Goal: Communication & Community: Ask a question

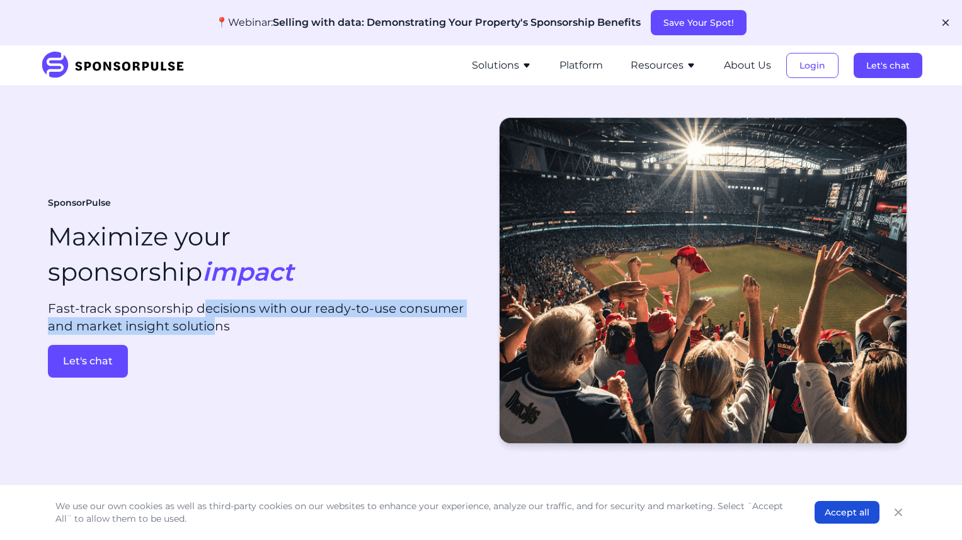
drag, startPoint x: 305, startPoint y: 287, endPoint x: 332, endPoint y: 301, distance: 30.4
click at [332, 301] on p "Fast-track sponsorship decisions with our ready-to-use consumer and market insi…" at bounding box center [259, 317] width 423 height 35
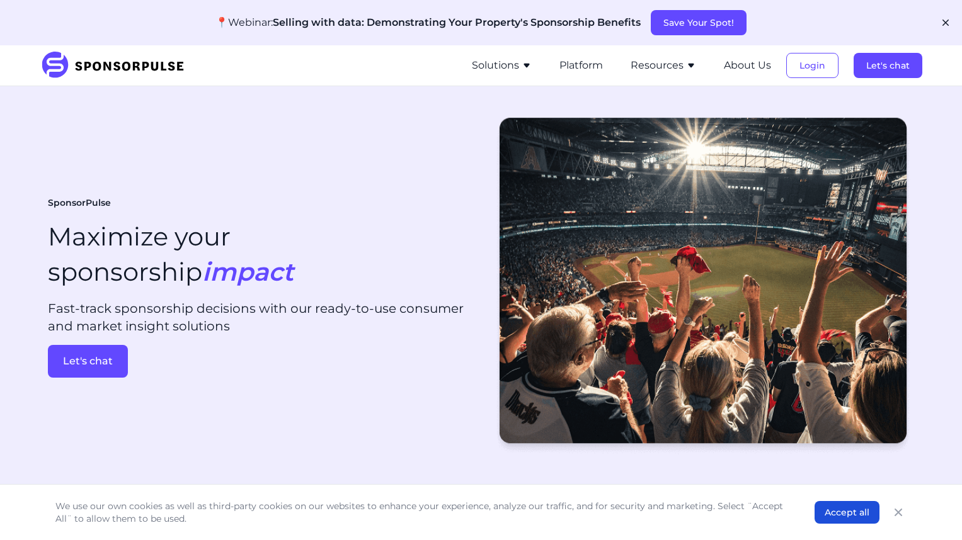
drag, startPoint x: 332, startPoint y: 301, endPoint x: 378, endPoint y: 421, distance: 128.8
click at [378, 421] on div "SponsorPulse Maximize your sponsorship impact Fast-track sponsorship decisions …" at bounding box center [481, 287] width 866 height 362
click at [585, 66] on button "Platform" at bounding box center [580, 65] width 43 height 15
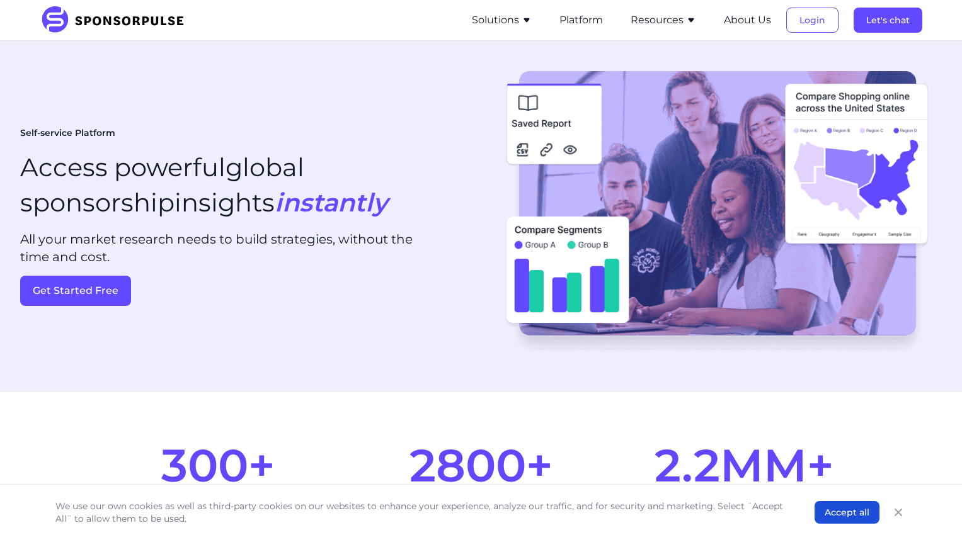
click at [513, 21] on button "Solutions" at bounding box center [502, 20] width 60 height 15
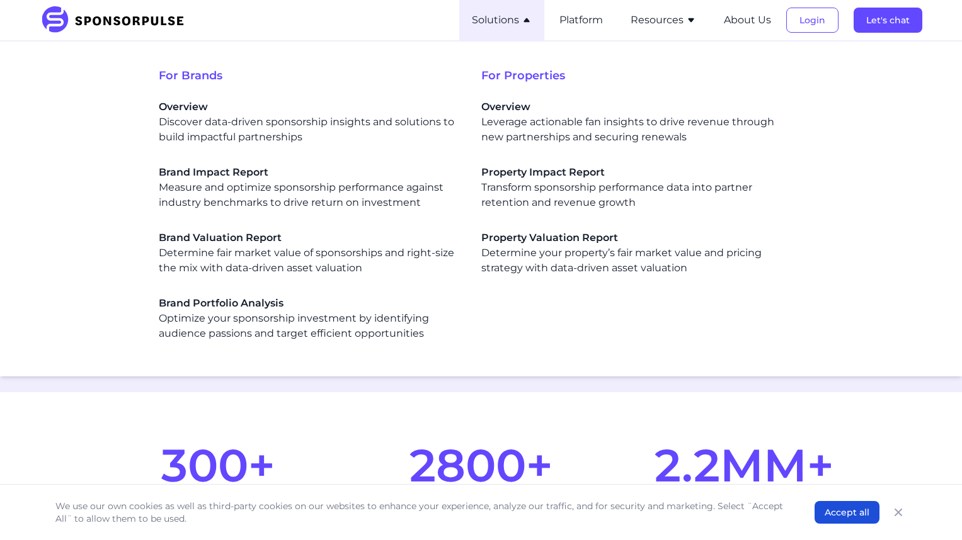
click at [98, 414] on section "300+ consumer profiles to build targeted strategies 2800+ sponsorship propertie…" at bounding box center [481, 482] width 962 height 181
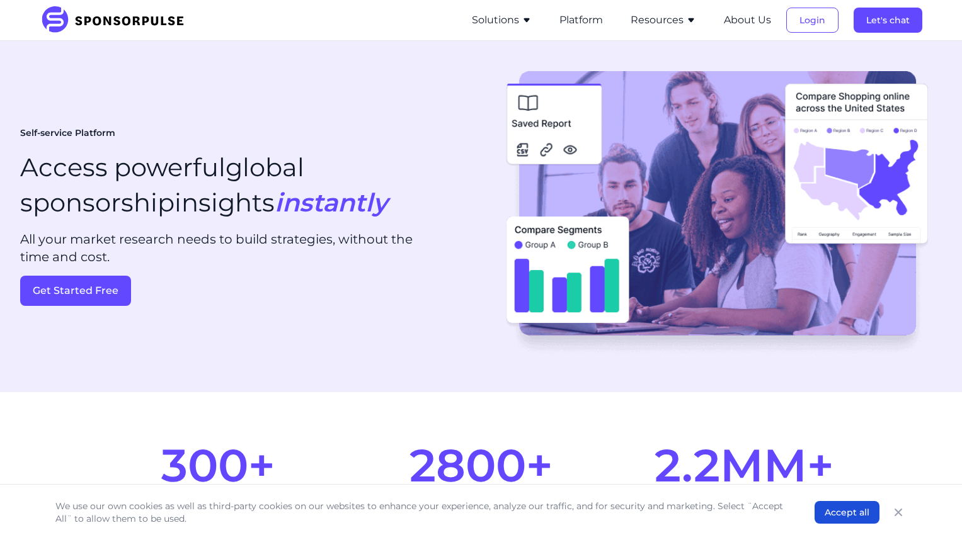
click at [504, 17] on button "Solutions" at bounding box center [502, 20] width 60 height 15
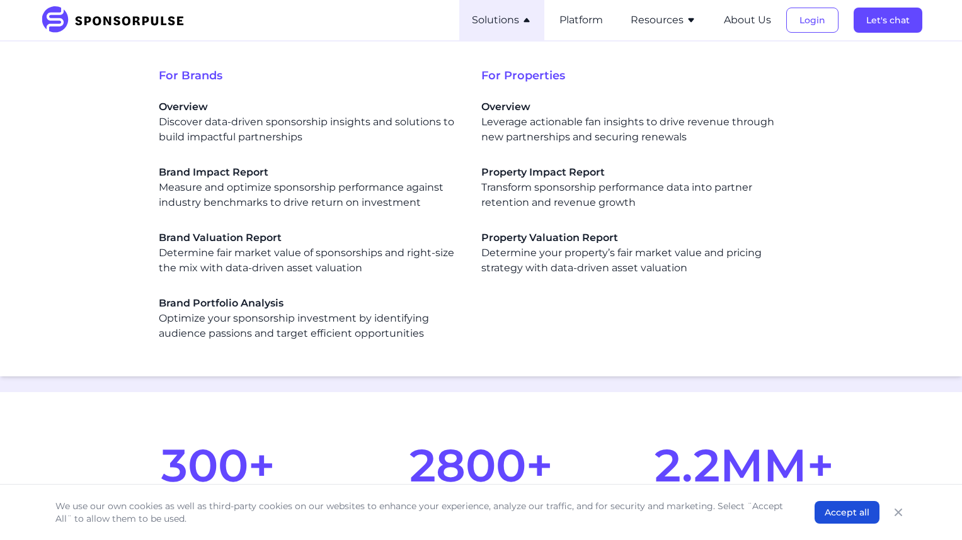
click at [60, 20] on img at bounding box center [116, 20] width 153 height 28
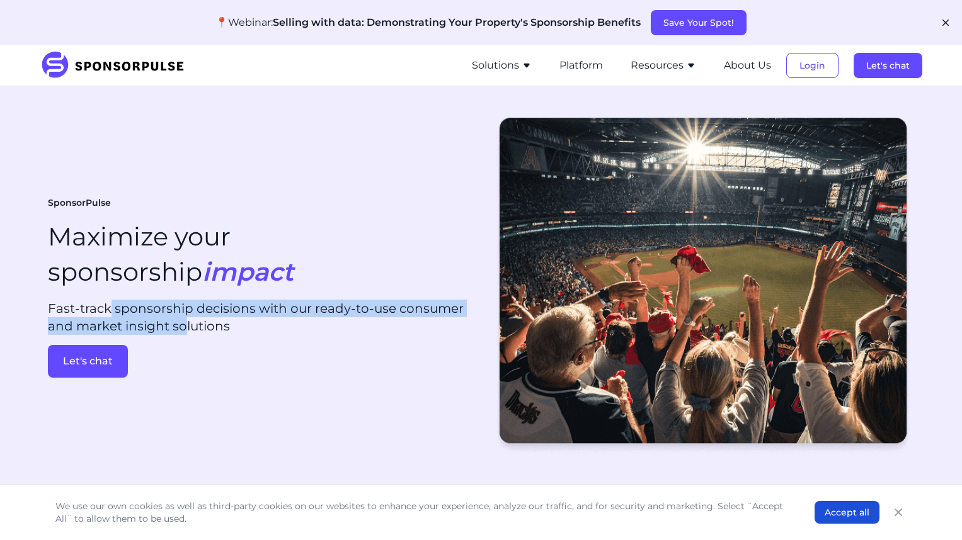
drag, startPoint x: 210, startPoint y: 280, endPoint x: 304, endPoint y: 299, distance: 96.3
click at [304, 300] on p "Fast-track sponsorship decisions with our ready-to-use consumer and market insi…" at bounding box center [259, 317] width 423 height 35
click at [883, 71] on button "Let's chat" at bounding box center [887, 65] width 69 height 25
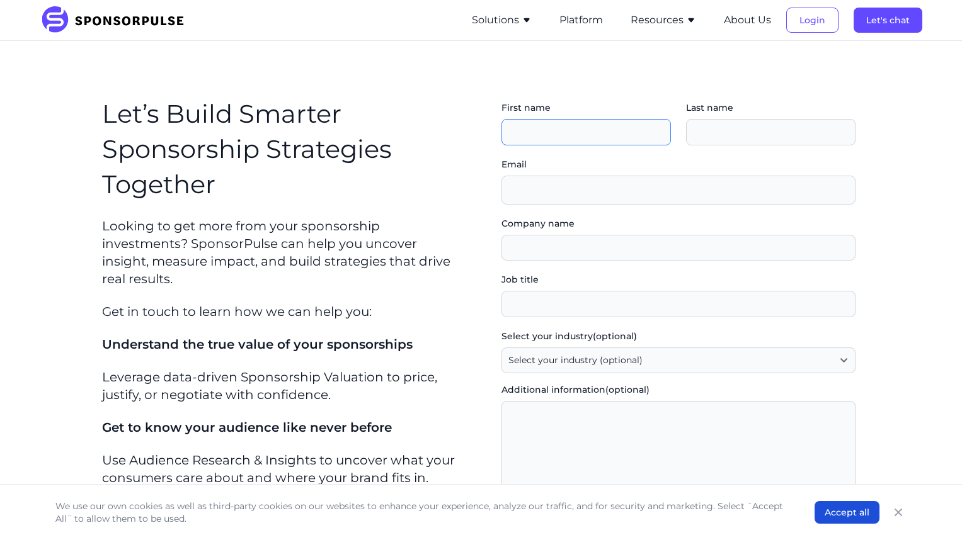
click at [554, 131] on input "First name" at bounding box center [585, 132] width 169 height 26
type input "Caitlin"
type input "Buckell"
type input "[EMAIL_ADDRESS][DOMAIN_NAME]"
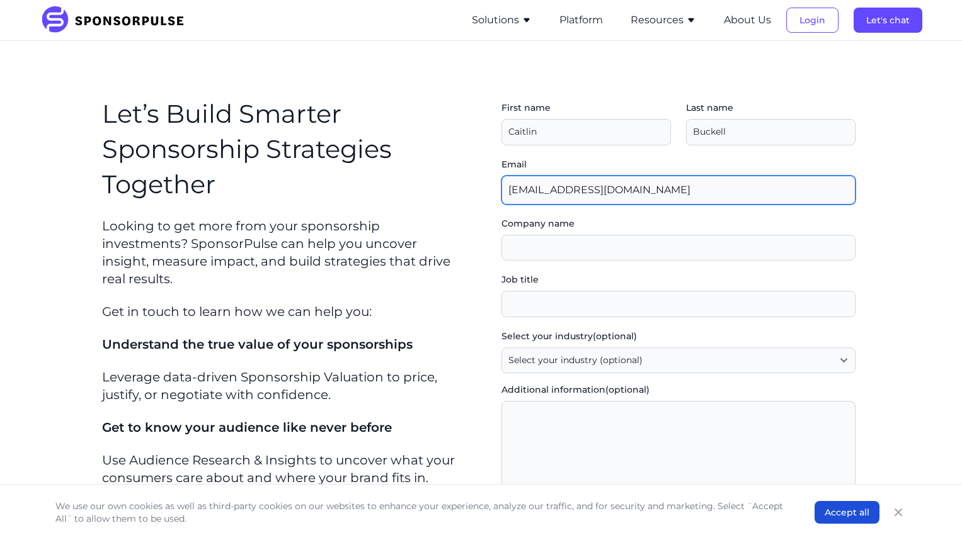
type input "Organika Health Products"
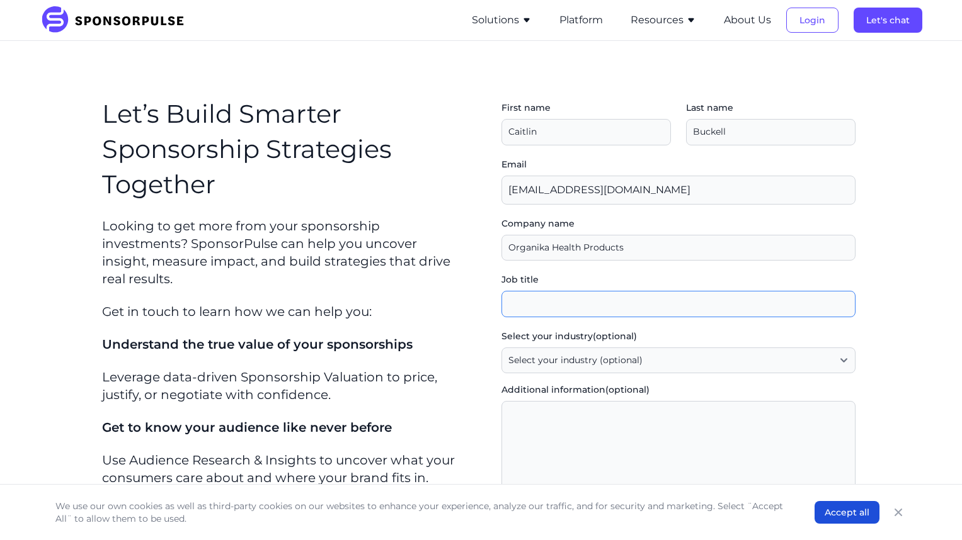
click at [556, 306] on input "Job title" at bounding box center [678, 304] width 354 height 26
type input "Sr Manager Community Events & Brand Partnerships"
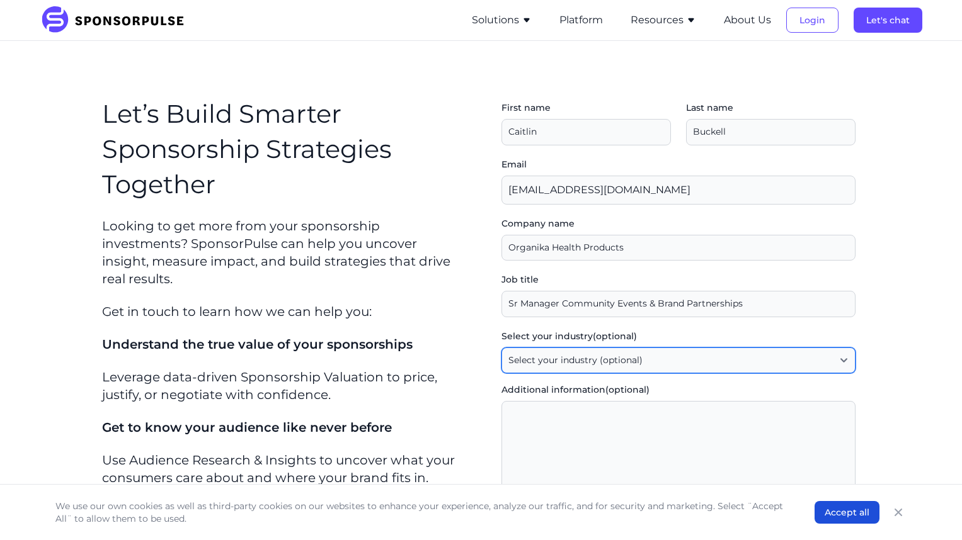
click at [675, 364] on select "Select your industry (optional) Agency / Consultant Automotive / Transportation…" at bounding box center [678, 361] width 354 height 26
select select "Retail / Grocery"
click at [506, 348] on select "Select your industry (optional) Agency / Consultant Automotive / Transportation…" at bounding box center [678, 361] width 354 height 26
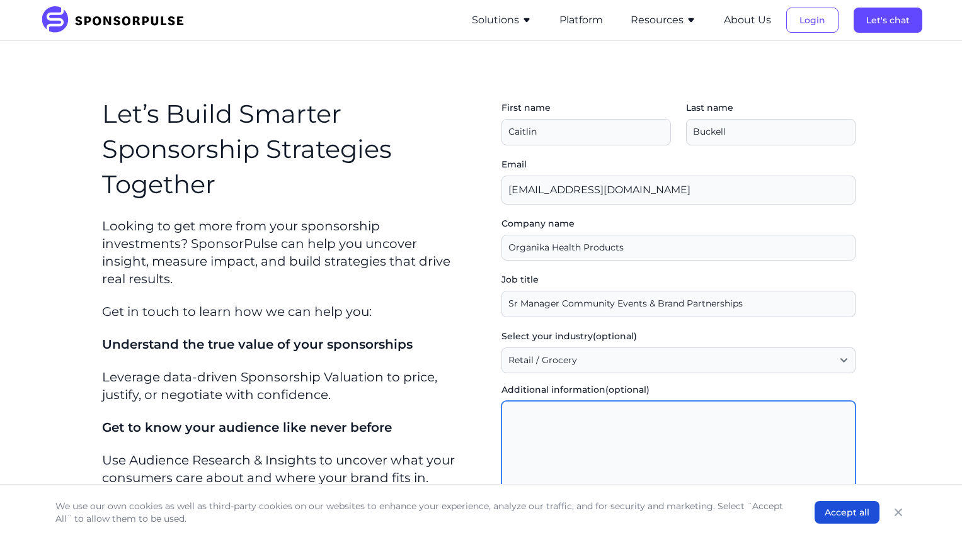
click at [575, 440] on textarea "Additional information (optional)" at bounding box center [678, 488] width 354 height 174
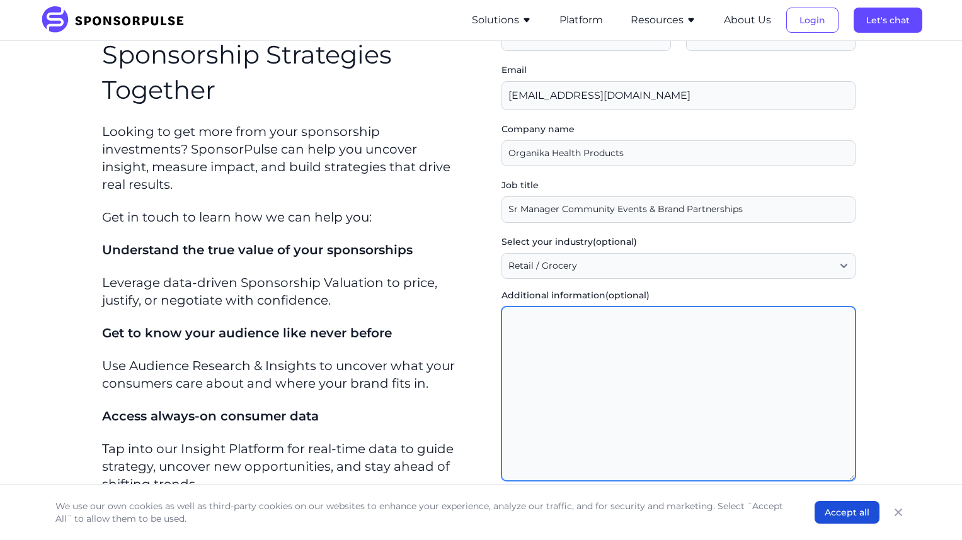
scroll to position [252, 0]
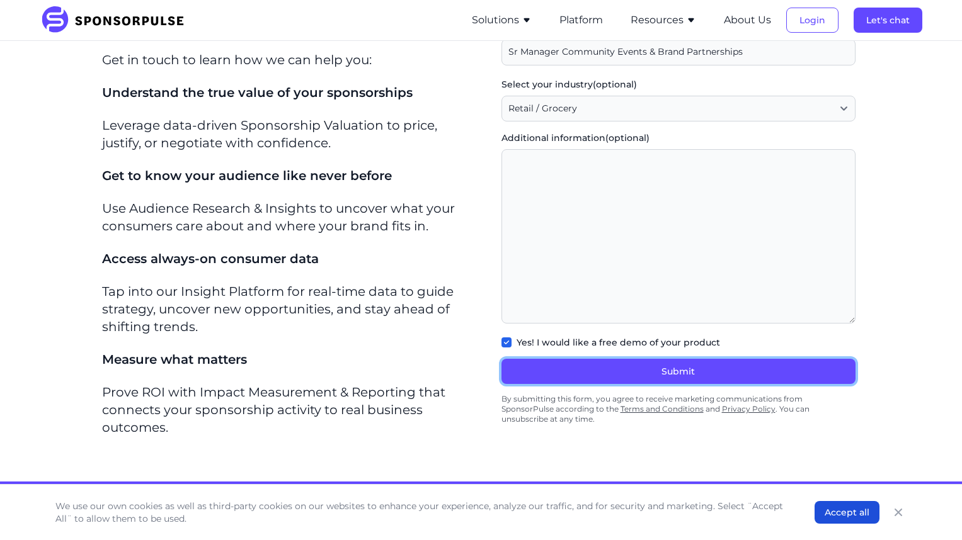
click at [680, 363] on button "Submit" at bounding box center [678, 371] width 354 height 25
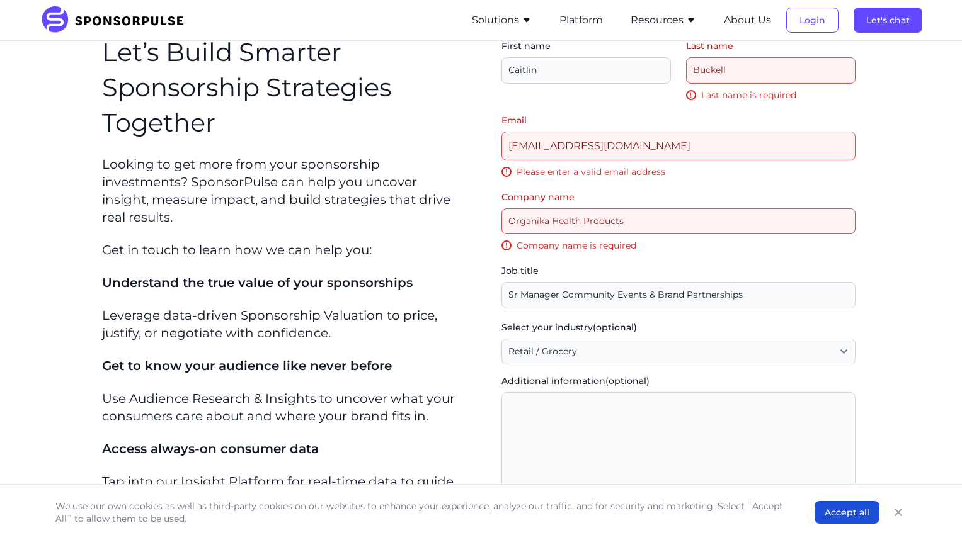
scroll to position [28, 0]
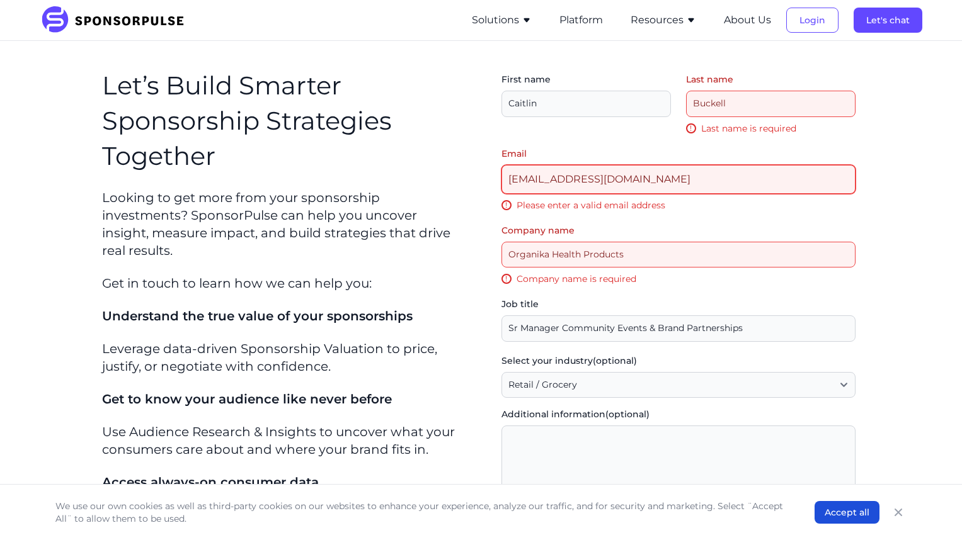
click at [622, 181] on input "[EMAIL_ADDRESS][DOMAIN_NAME]" at bounding box center [678, 179] width 354 height 29
click at [724, 174] on input "[EMAIL_ADDRESS][DOMAIN_NAME]" at bounding box center [678, 179] width 354 height 29
click at [865, 202] on div "First name Last name ! Last name is required Email [PERSON_NAME][EMAIL_ADDRESS]…" at bounding box center [678, 389] width 374 height 653
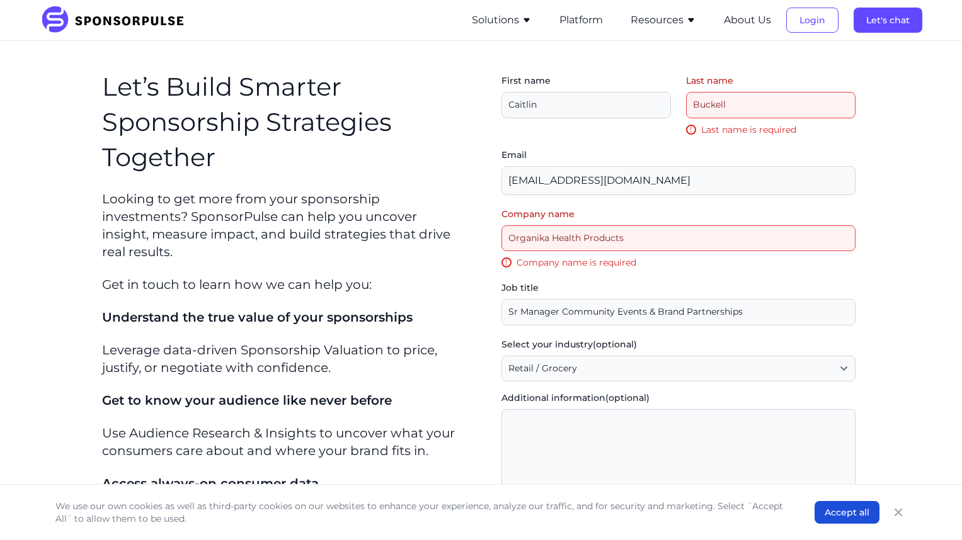
scroll to position [0, 0]
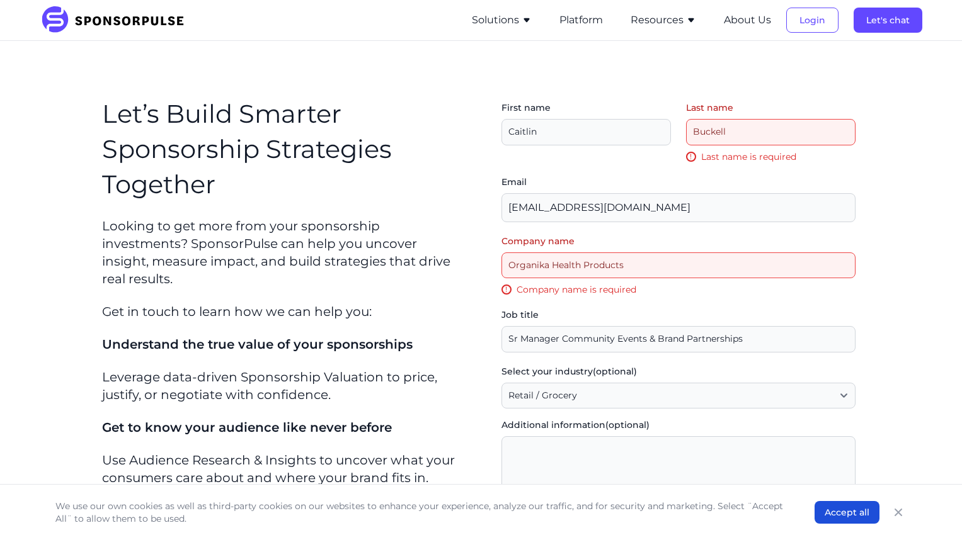
click at [806, 142] on input "Last name" at bounding box center [770, 132] width 169 height 26
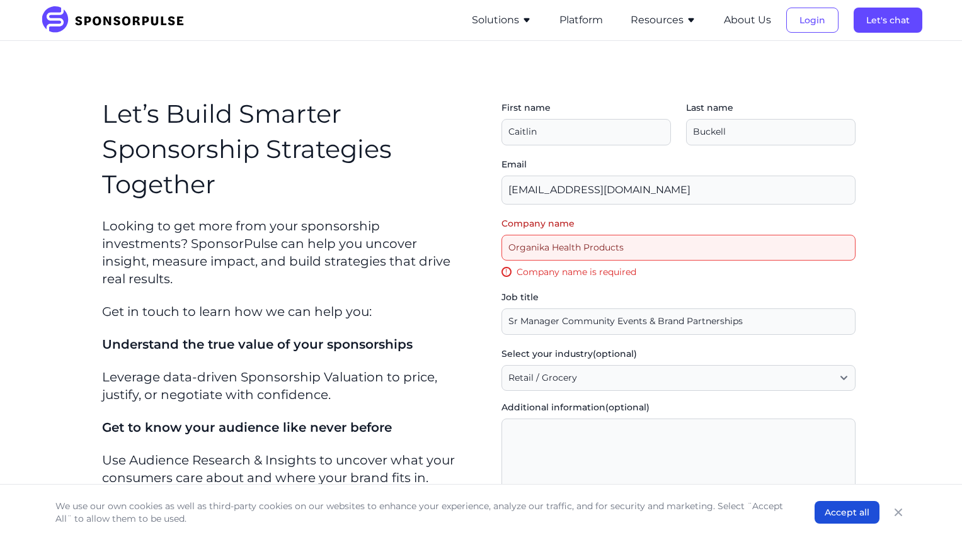
click at [904, 98] on section "Let’s Build Smarter Sponsorship Strategies Together Looking to get more from yo…" at bounding box center [481, 395] width 962 height 708
click at [638, 242] on input "Company name" at bounding box center [678, 248] width 354 height 26
click at [919, 210] on section "Let’s Build Smarter Sponsorship Strategies Together Looking to get more from yo…" at bounding box center [481, 395] width 962 height 708
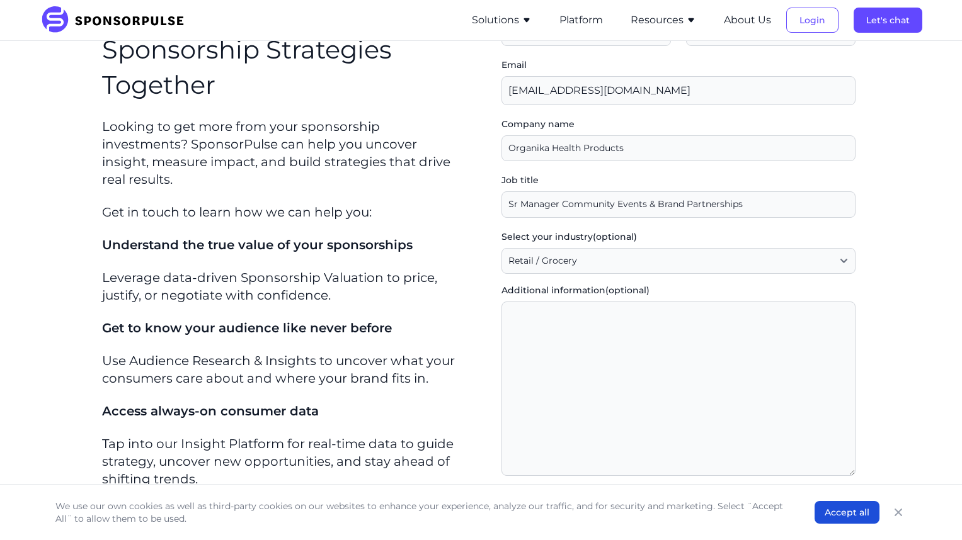
scroll to position [315, 0]
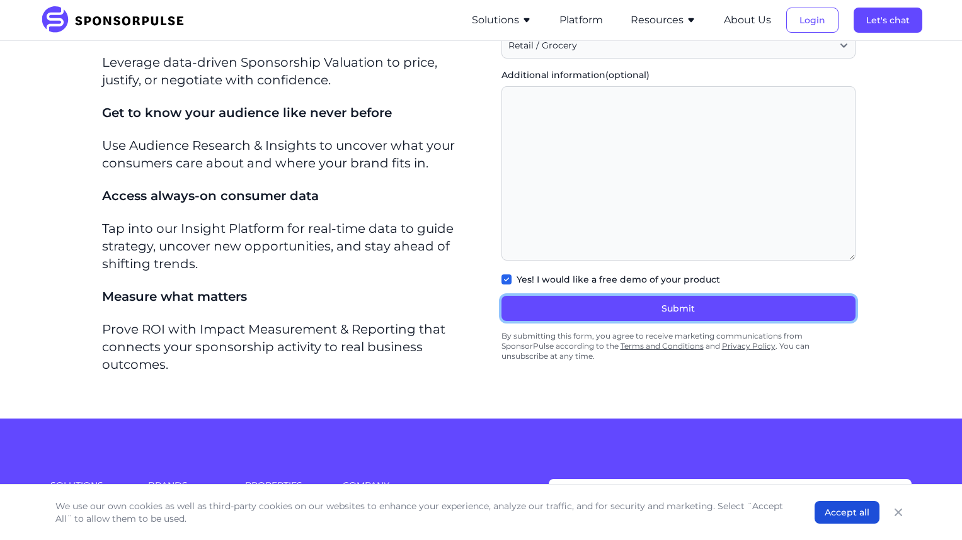
click at [714, 309] on button "Submit" at bounding box center [678, 308] width 354 height 25
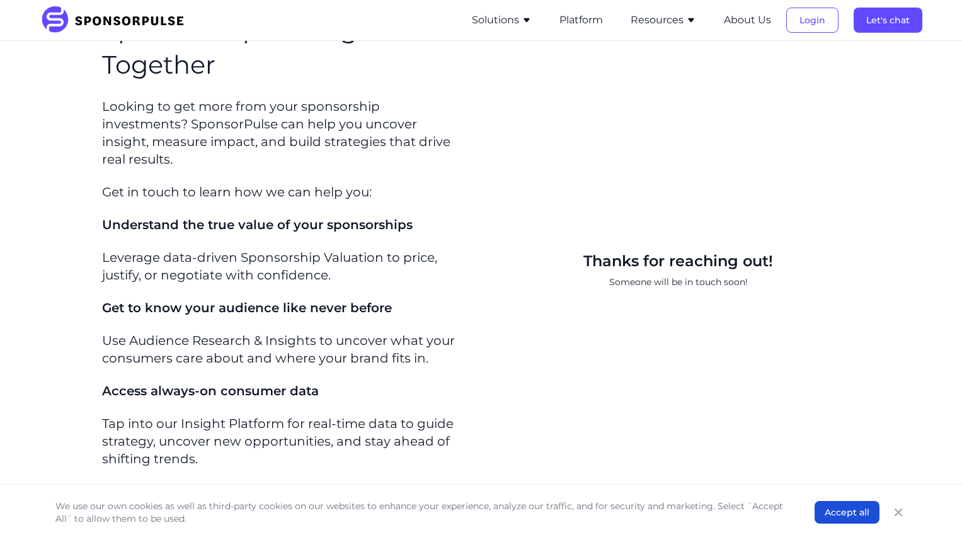
scroll to position [0, 0]
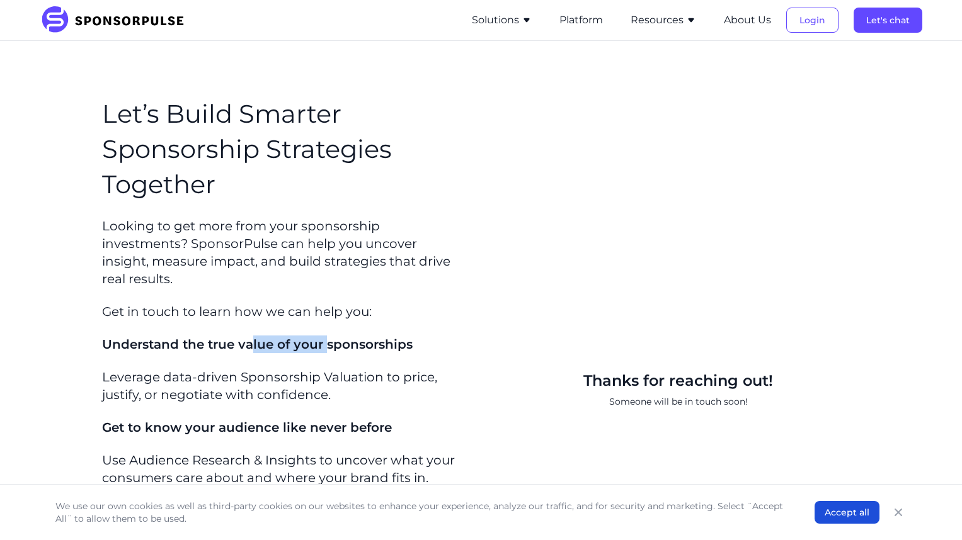
drag, startPoint x: 256, startPoint y: 323, endPoint x: 332, endPoint y: 331, distance: 77.2
click at [332, 337] on span "Understand the true value of your sponsorships" at bounding box center [257, 344] width 310 height 15
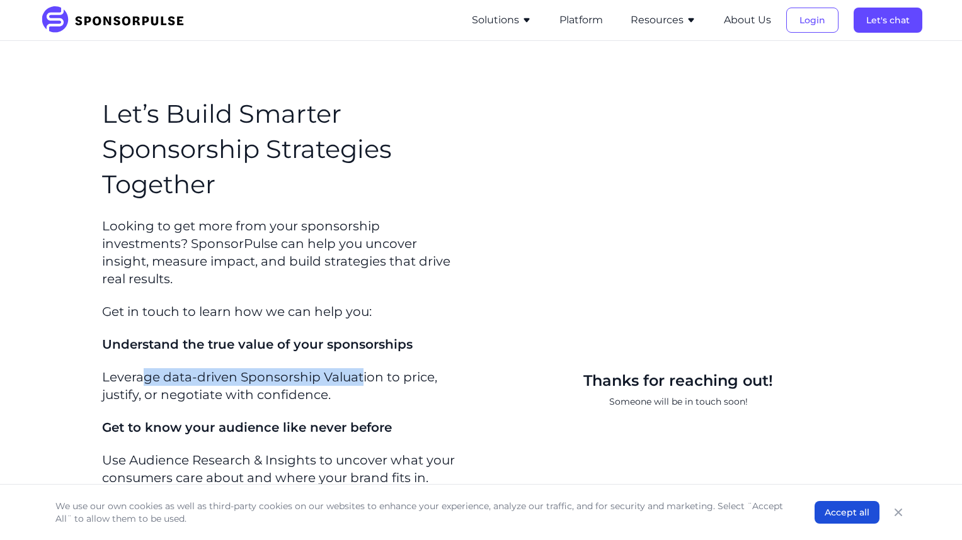
drag, startPoint x: 145, startPoint y: 361, endPoint x: 363, endPoint y: 365, distance: 217.9
click at [363, 368] on p "Leverage data-driven Sponsorship Valuation to price, justify, or negotiate with…" at bounding box center [284, 385] width 364 height 35
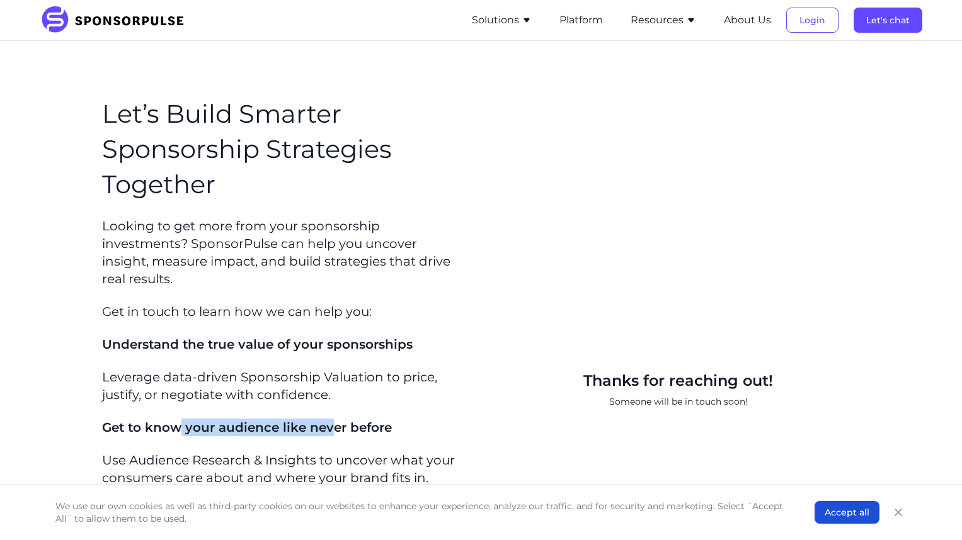
drag, startPoint x: 187, startPoint y: 405, endPoint x: 332, endPoint y: 410, distance: 144.9
click at [332, 420] on span "Get to know your audience like never before" at bounding box center [247, 427] width 290 height 15
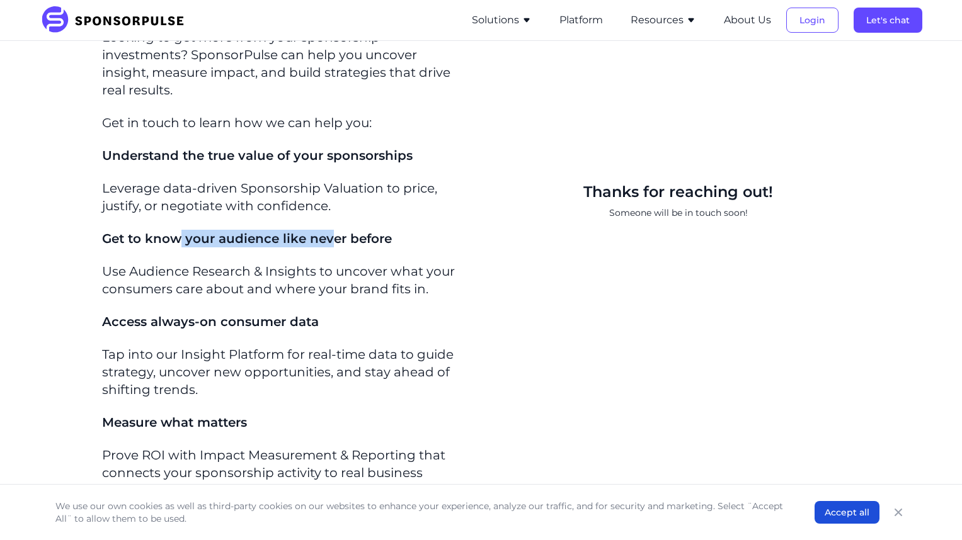
scroll to position [441, 0]
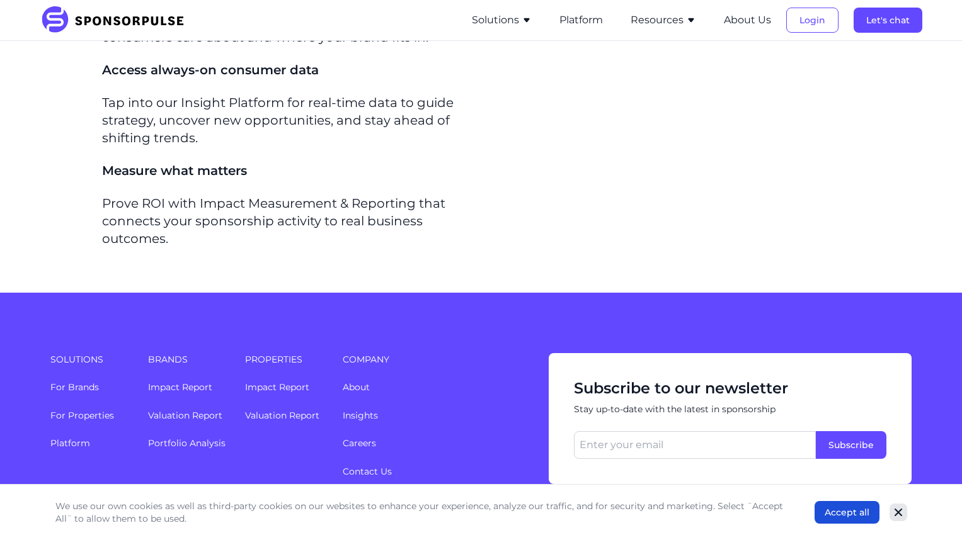
click at [895, 516] on icon "Close" at bounding box center [898, 513] width 8 height 8
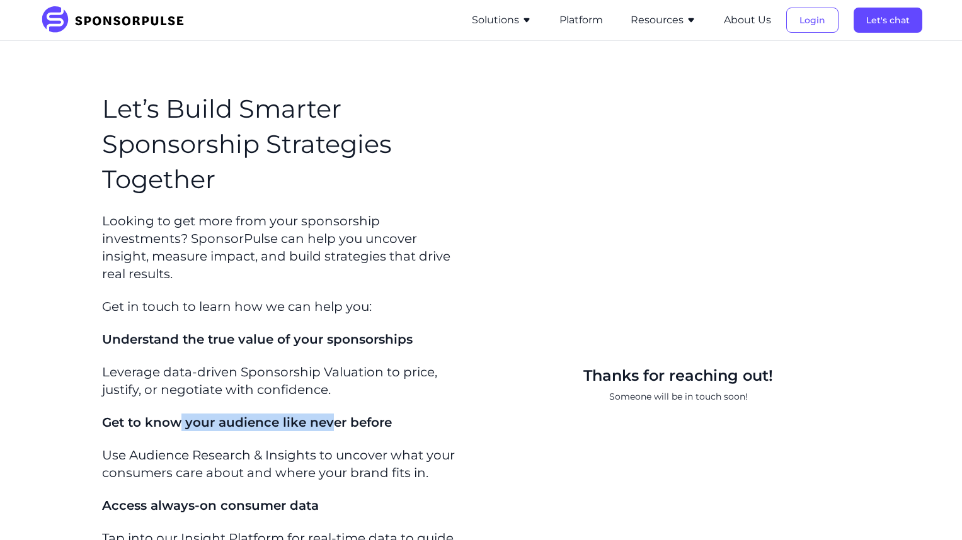
scroll to position [0, 0]
